Goal: Task Accomplishment & Management: Complete application form

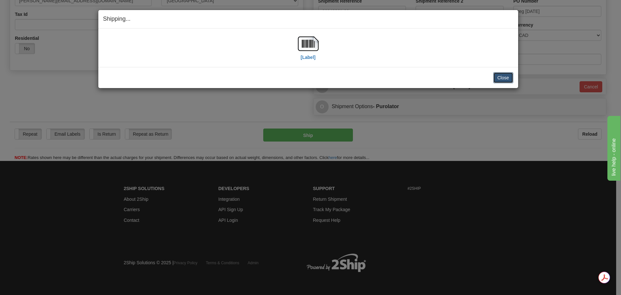
click at [497, 76] on button "Close" at bounding box center [503, 77] width 20 height 11
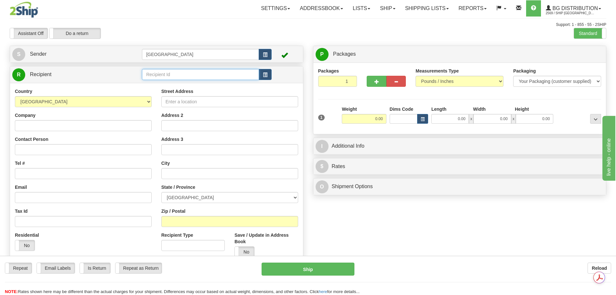
click at [156, 73] on input "text" at bounding box center [200, 74] width 117 height 11
click at [155, 74] on input "text" at bounding box center [200, 74] width 117 height 11
click at [178, 84] on div "BG QUE" at bounding box center [199, 84] width 111 height 7
type input "BG QUE"
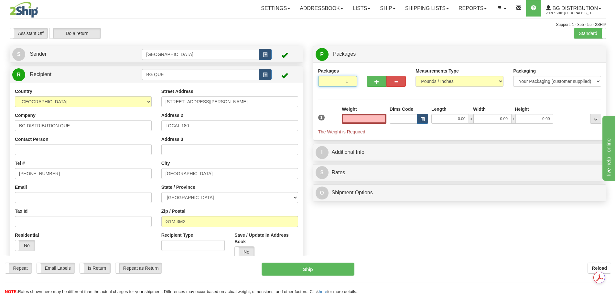
type input "2"
type input "0.00"
type input "2"
click at [352, 79] on input "2" at bounding box center [337, 81] width 39 height 11
click at [601, 54] on label "Package Level Pack.." at bounding box center [587, 54] width 33 height 10
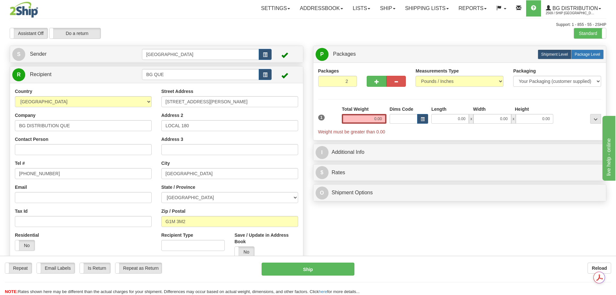
radio input "true"
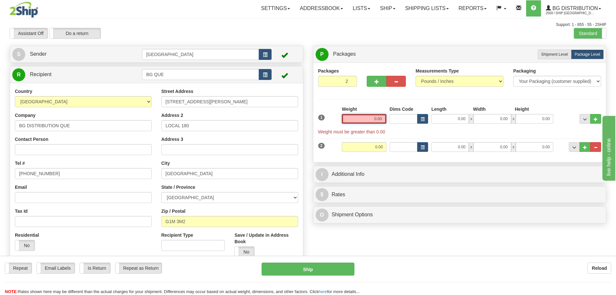
drag, startPoint x: 368, startPoint y: 118, endPoint x: 395, endPoint y: 119, distance: 26.5
click at [395, 119] on div "1 Weight 0.00 Dims Code 0.00" at bounding box center [460, 120] width 287 height 29
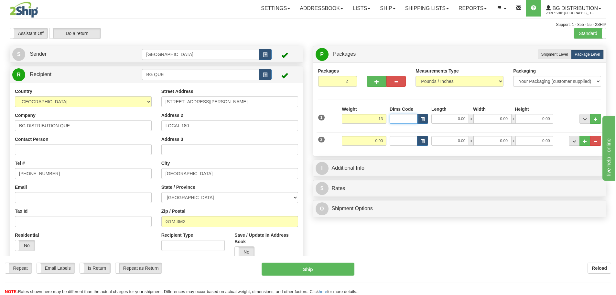
type input "13.00"
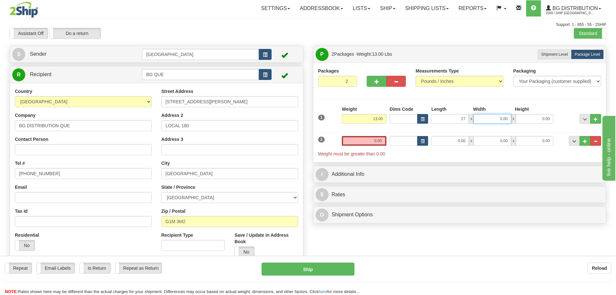
type input "27.00"
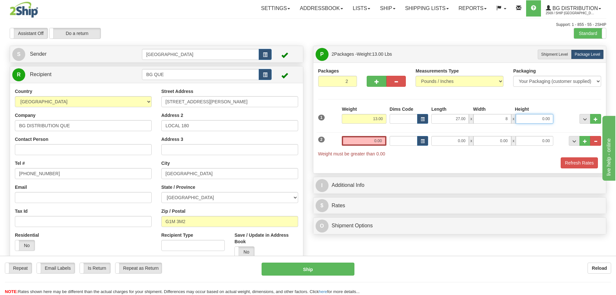
type input "8.00"
type input "4.00"
drag, startPoint x: 360, startPoint y: 144, endPoint x: 434, endPoint y: 148, distance: 74.9
click at [434, 148] on div "2 Weight 0.00 Dims Code Length Width Height" at bounding box center [460, 143] width 287 height 28
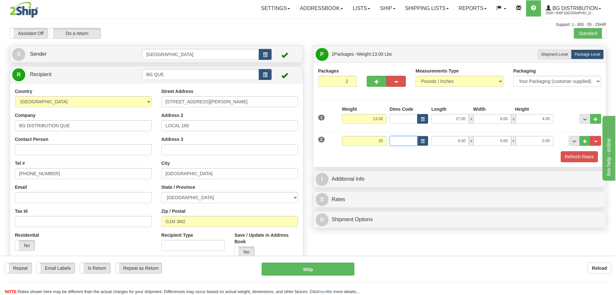
type input "35.00"
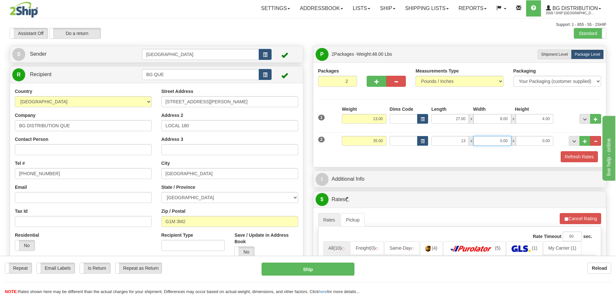
type input "13.00"
click at [545, 153] on div "Refresh Rates" at bounding box center [460, 156] width 287 height 11
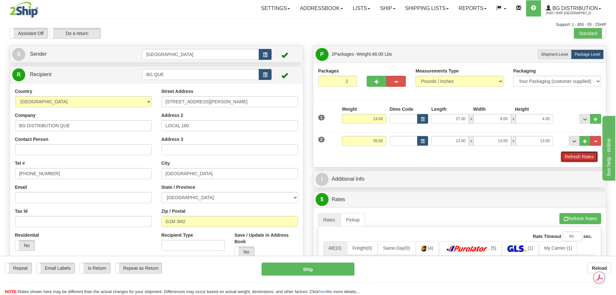
click at [590, 160] on button "Refresh Rates" at bounding box center [579, 156] width 37 height 11
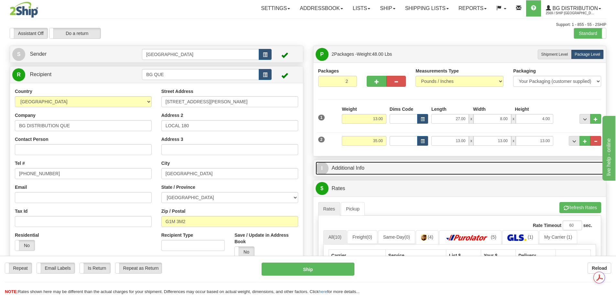
click at [393, 172] on link "I Additional Info" at bounding box center [460, 167] width 288 height 13
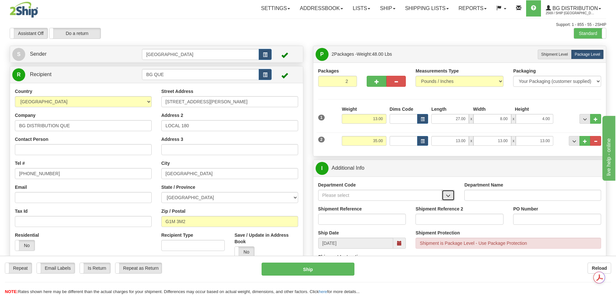
click at [445, 196] on button "button" at bounding box center [448, 194] width 13 height 11
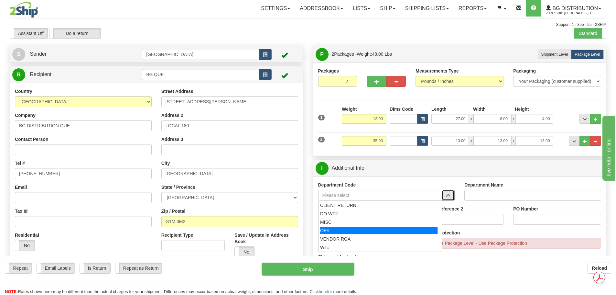
click at [364, 228] on div "OE#" at bounding box center [379, 230] width 118 height 7
type input "OE#"
type input "ORDERS"
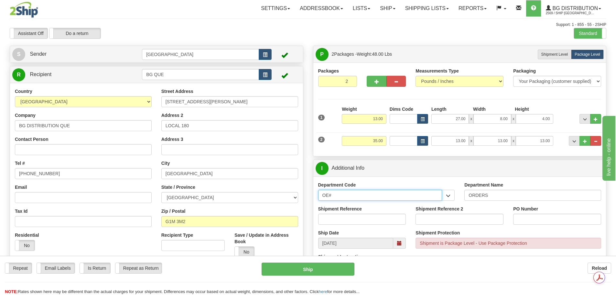
click at [261, 46] on div "Create a label for the return Create Pickup Without Label S Sender" at bounding box center [308, 46] width 606 height 0
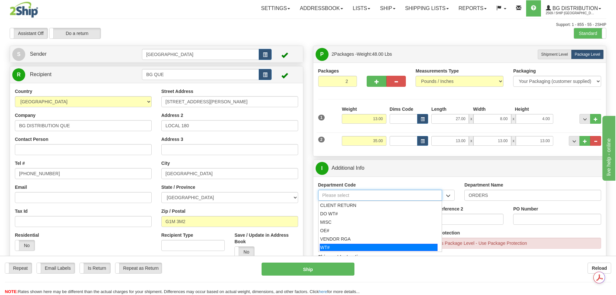
click at [348, 244] on div "WT#" at bounding box center [379, 247] width 118 height 7
type input "WT#"
type input "WAREHOUSE TRANSFERS"
type input "WT#"
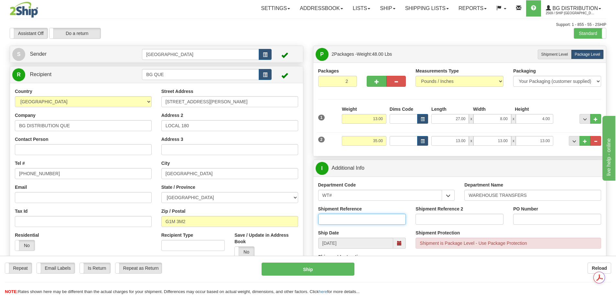
click at [346, 215] on input "Shipment Reference" at bounding box center [362, 218] width 88 height 11
type input "165920-00; 166010-00"
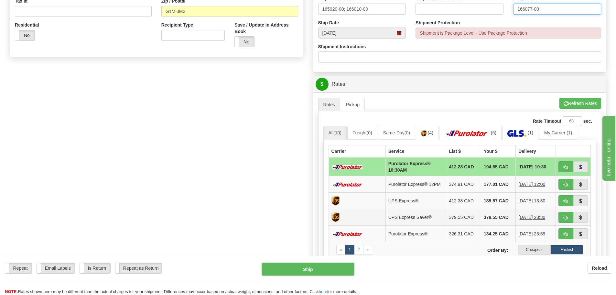
scroll to position [226, 0]
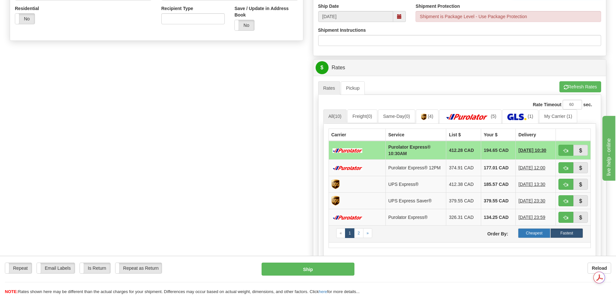
type input "166077-00"
click at [533, 232] on label "Cheapest" at bounding box center [534, 233] width 33 height 10
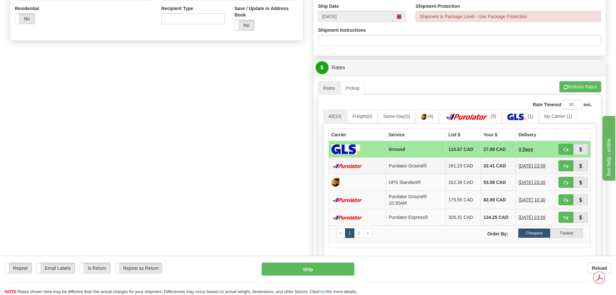
click at [490, 167] on td "32.41 CAD" at bounding box center [498, 165] width 35 height 16
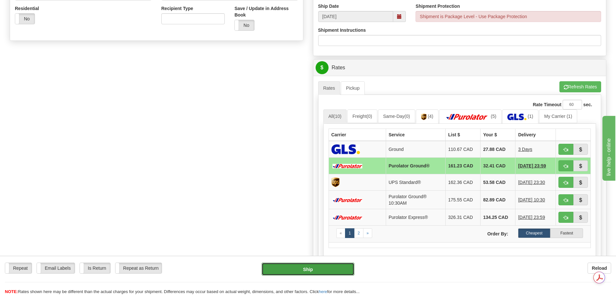
click at [305, 272] on button "Ship" at bounding box center [308, 268] width 93 height 13
type input "260"
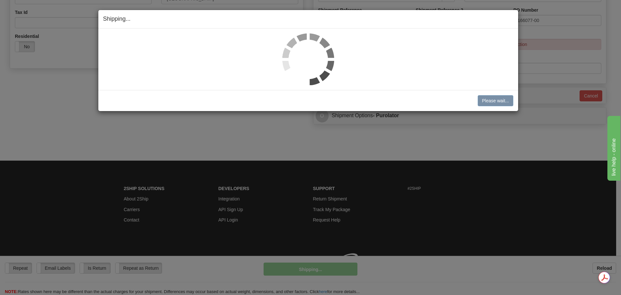
scroll to position [208, 0]
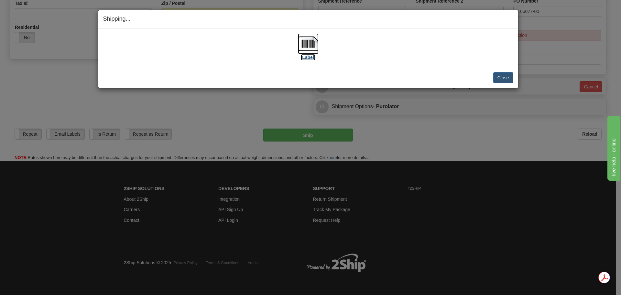
click at [309, 45] on img at bounding box center [308, 43] width 21 height 21
